Goal: Information Seeking & Learning: Find specific page/section

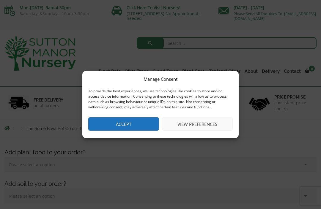
click at [120, 127] on button "Accept" at bounding box center [123, 123] width 71 height 13
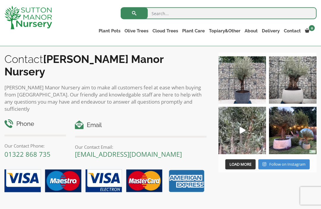
scroll to position [798, 0]
click at [291, 87] on img at bounding box center [292, 79] width 47 height 47
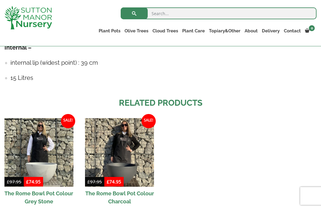
scroll to position [552, 0]
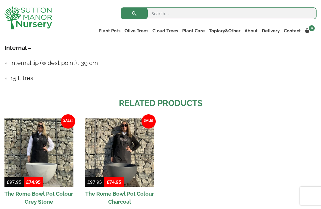
click at [156, 15] on input "search" at bounding box center [219, 13] width 196 height 12
type input "Pot for olive tree"
click at [134, 13] on button "submit" at bounding box center [134, 13] width 27 height 12
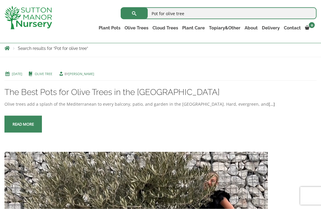
scroll to position [106, 0]
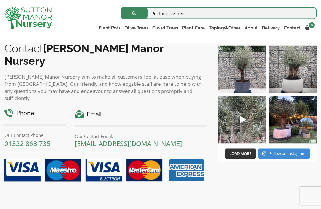
scroll to position [2146, 0]
click at [244, 93] on img at bounding box center [241, 68] width 47 height 47
